Goal: Transaction & Acquisition: Download file/media

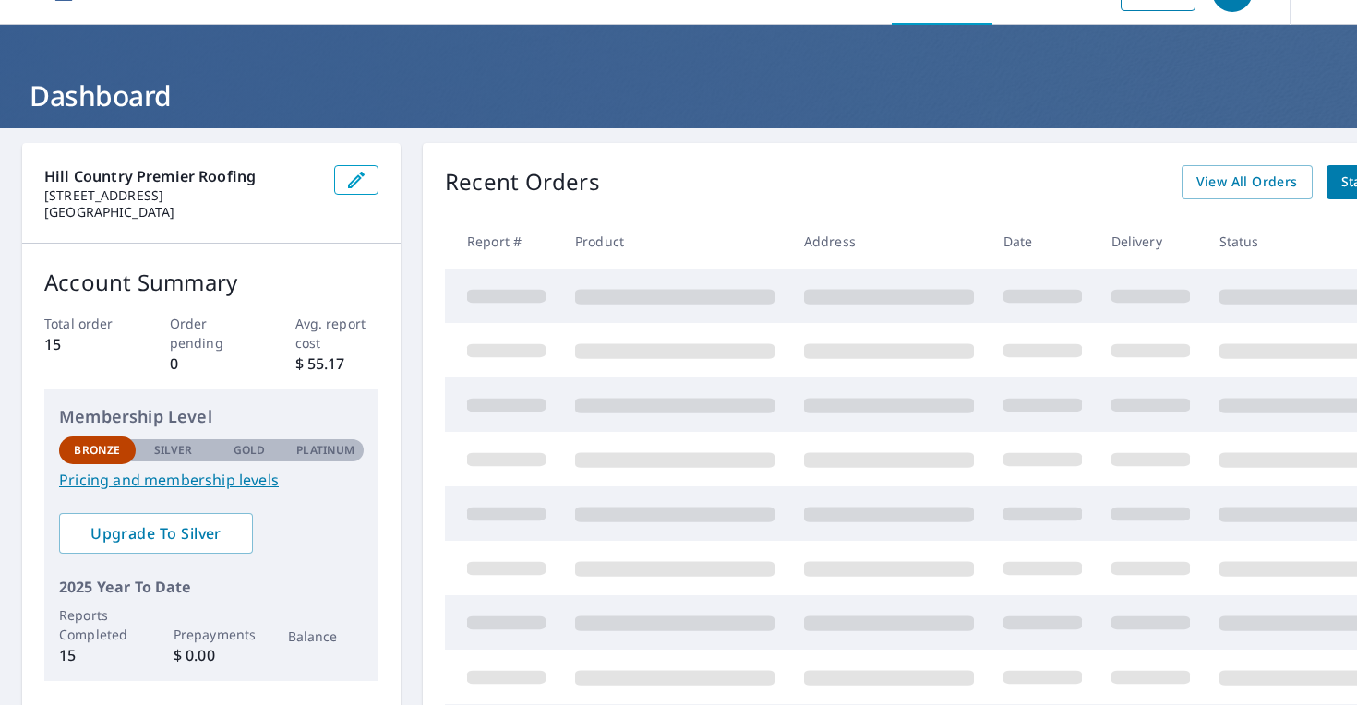
scroll to position [132, 0]
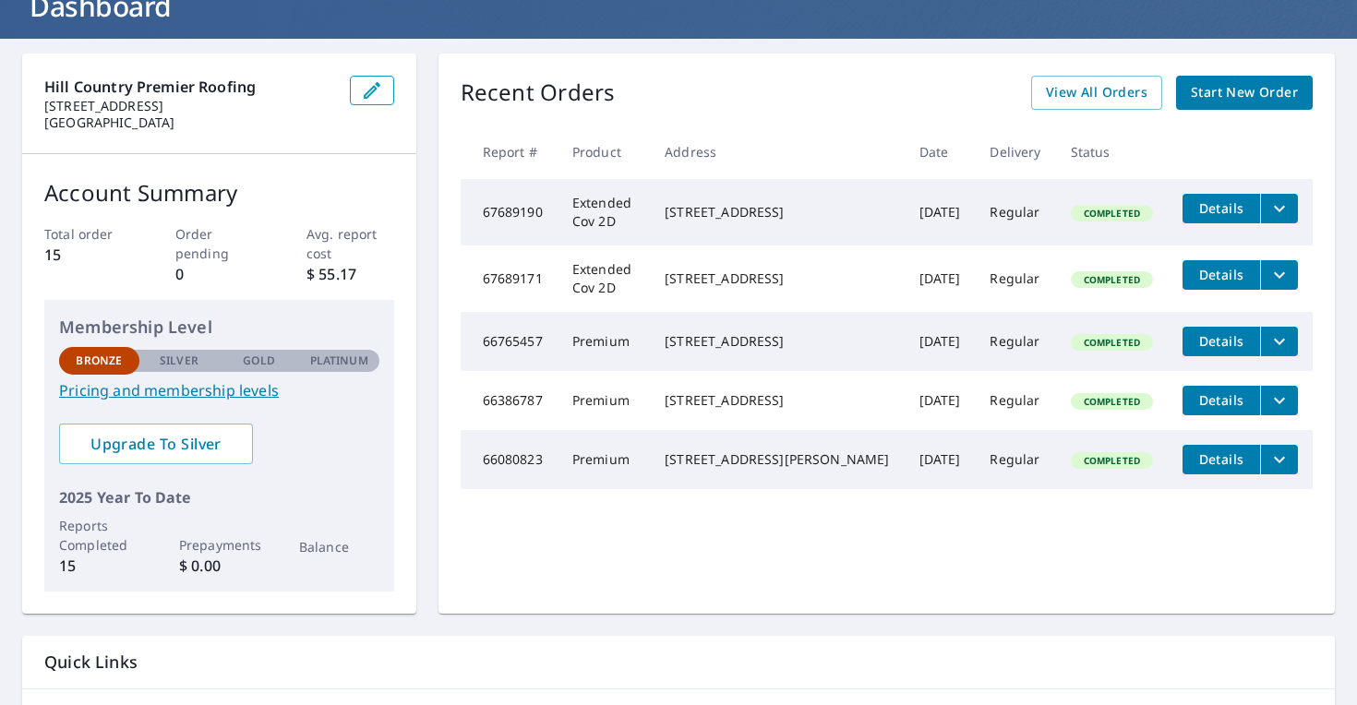
click at [996, 218] on td "Regular" at bounding box center [1015, 212] width 80 height 66
click at [1220, 210] on span "Details" at bounding box center [1221, 208] width 55 height 18
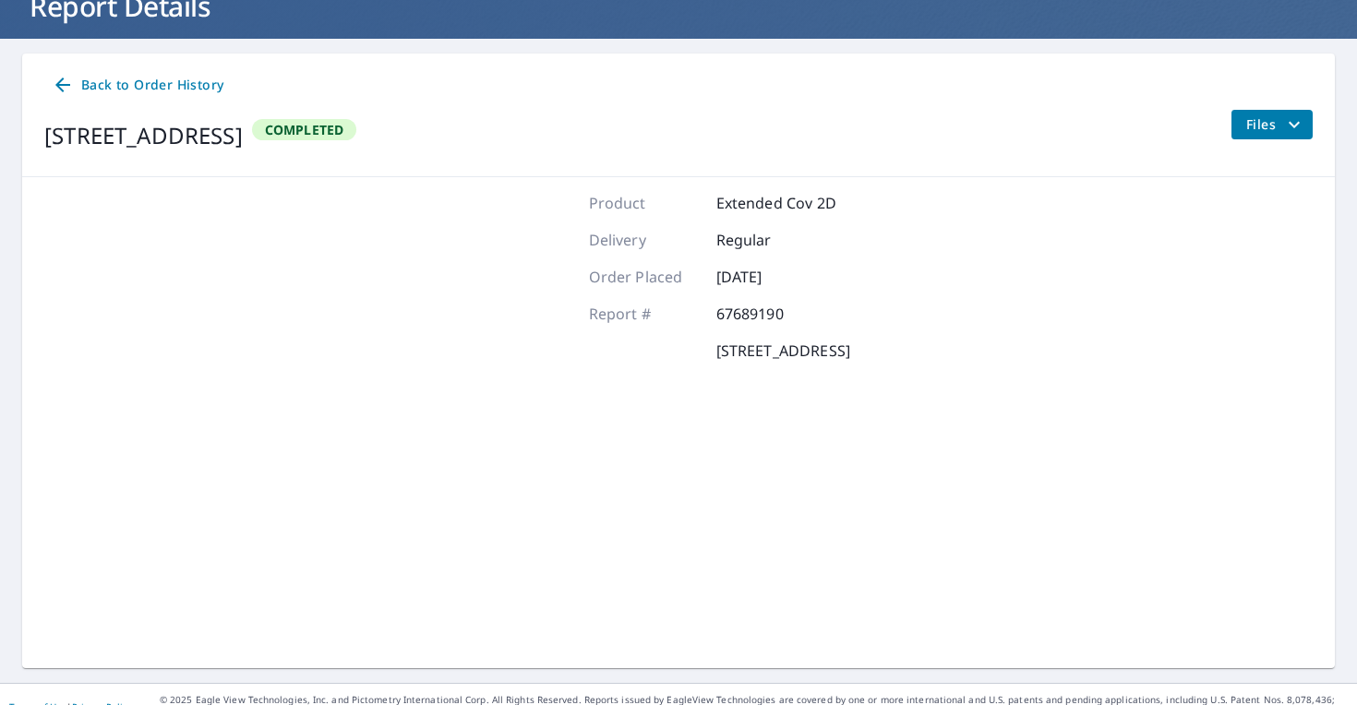
click at [1257, 133] on span "Files" at bounding box center [1275, 125] width 59 height 22
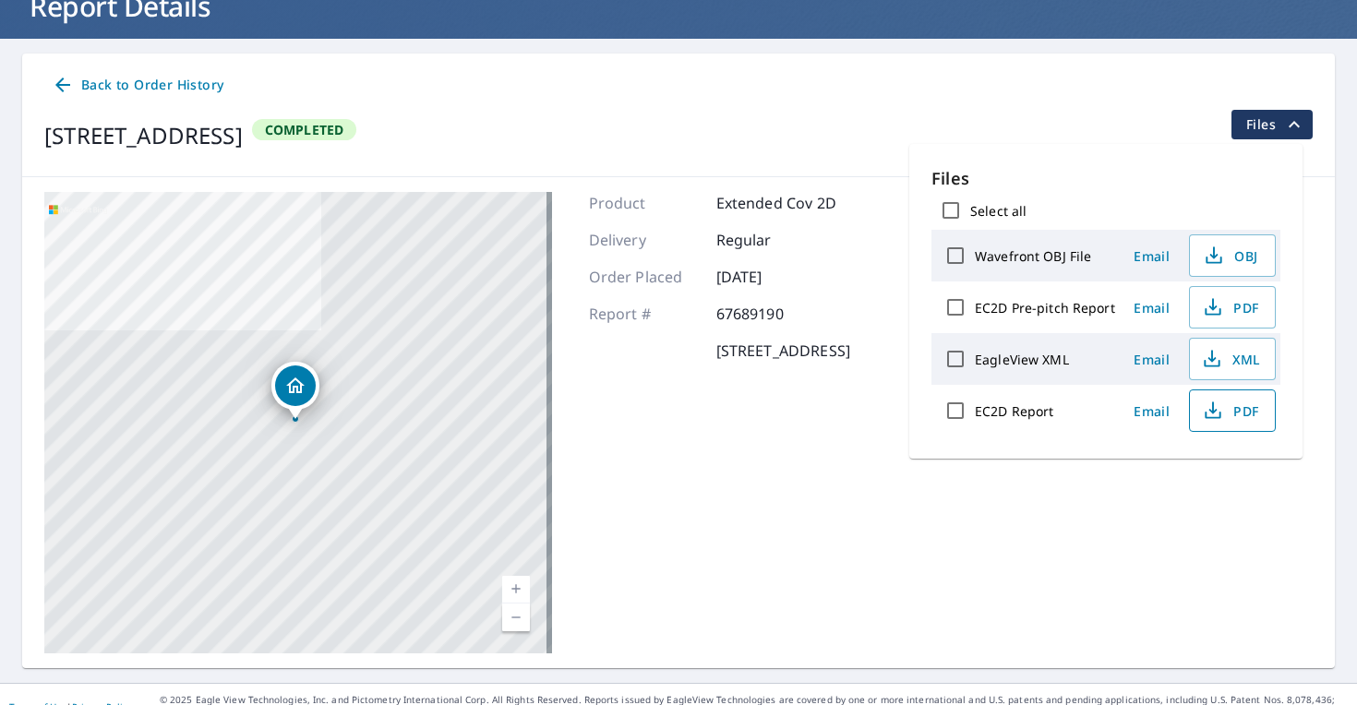
click at [1234, 416] on span "PDF" at bounding box center [1230, 411] width 59 height 22
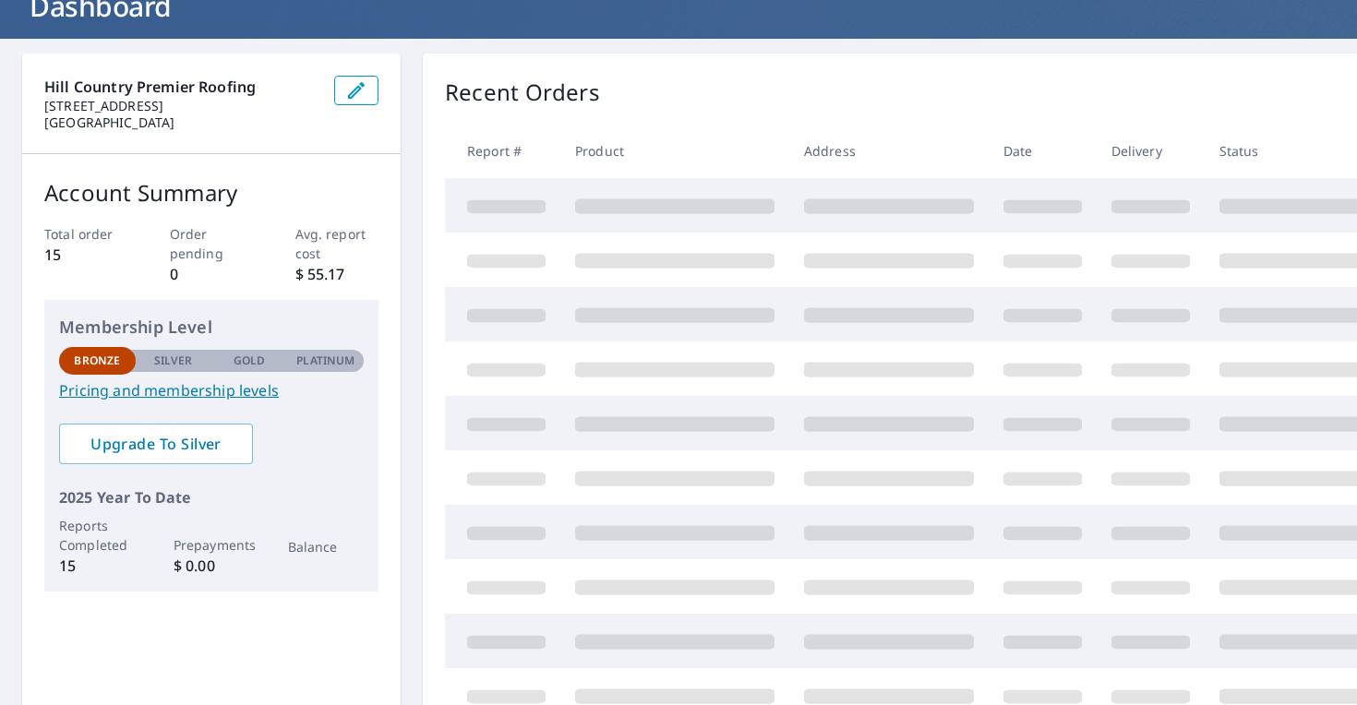
scroll to position [132, 0]
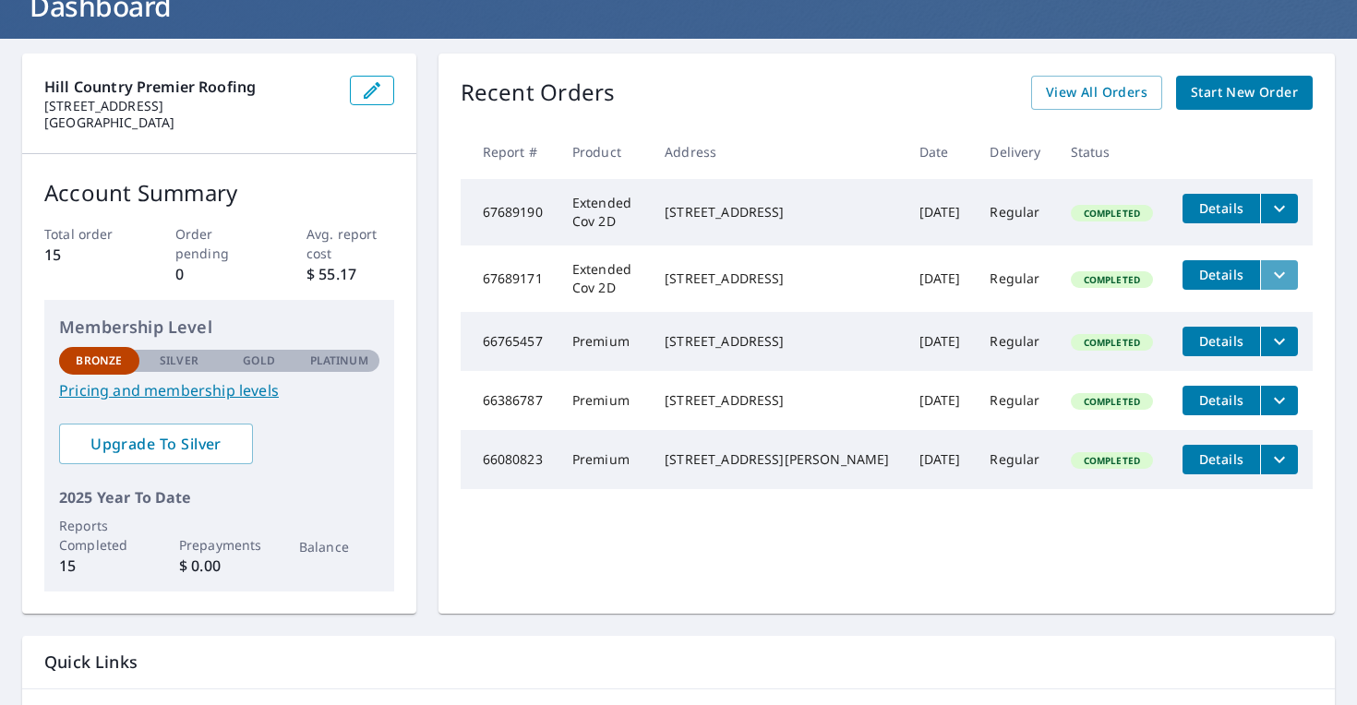
click at [1269, 278] on icon "filesDropdownBtn-67689171" at bounding box center [1279, 275] width 22 height 22
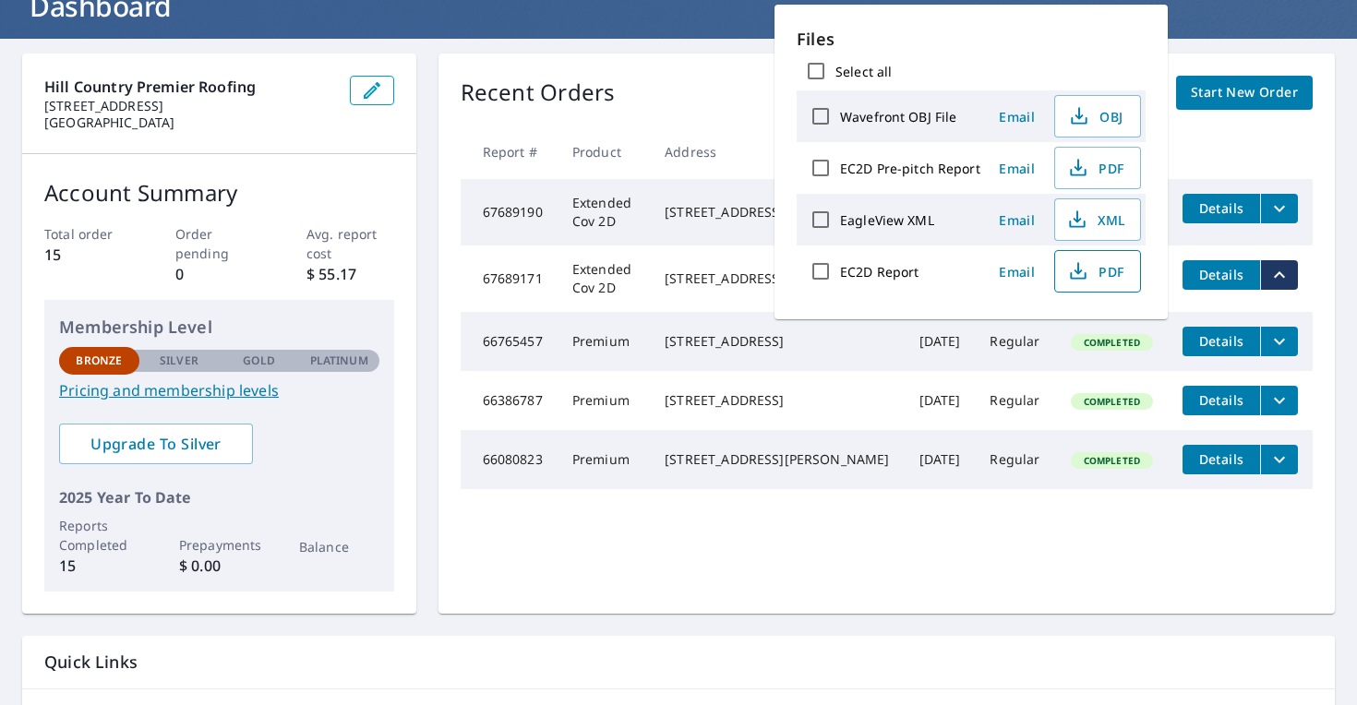
click at [1124, 277] on button "PDF" at bounding box center [1097, 271] width 87 height 42
